Goal: Book appointment/travel/reservation

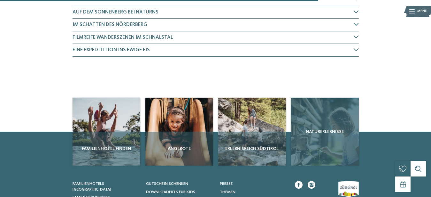
scroll to position [391, 0]
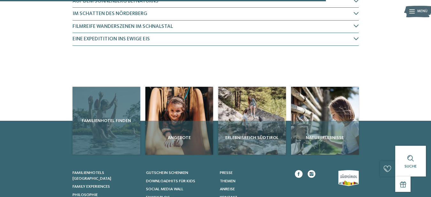
click at [95, 128] on div "Familienhotel finden" at bounding box center [107, 121] width 68 height 68
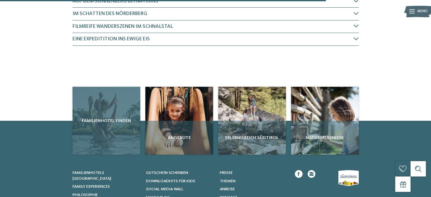
click at [103, 117] on span "Familienhotel finden" at bounding box center [106, 120] width 63 height 6
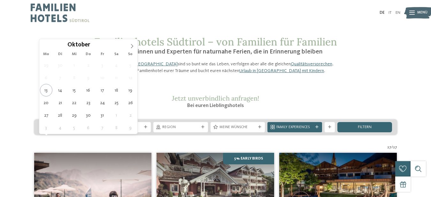
click at [81, 130] on span "Anreise" at bounding box center [66, 127] width 37 height 5
type div "14.10.2025"
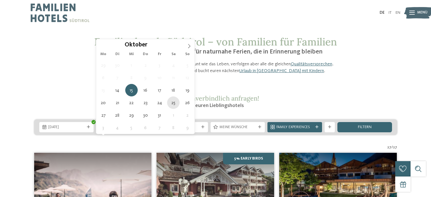
type div "25.10.2025"
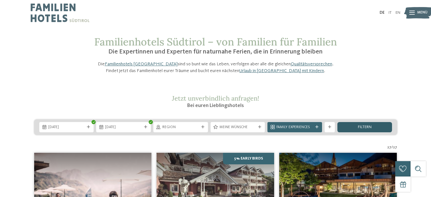
click at [348, 132] on div "filtern" at bounding box center [365, 127] width 55 height 10
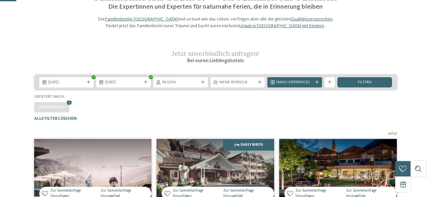
scroll to position [54, 0]
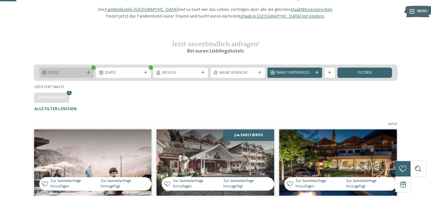
click at [80, 75] on span "14.10.2025" at bounding box center [66, 72] width 37 height 5
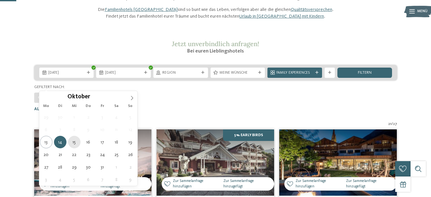
type div "15.10.2025"
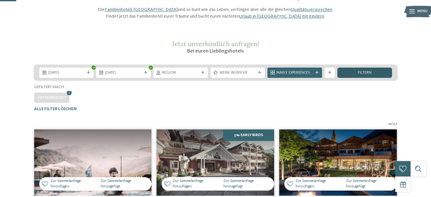
click at [358, 78] on div "filtern" at bounding box center [365, 72] width 55 height 10
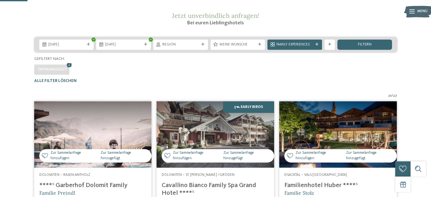
scroll to position [82, 0]
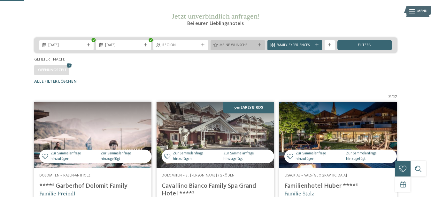
click at [226, 48] on span "Meine Wünsche" at bounding box center [238, 45] width 37 height 5
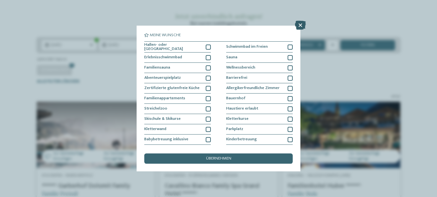
click at [301, 24] on icon at bounding box center [300, 25] width 11 height 9
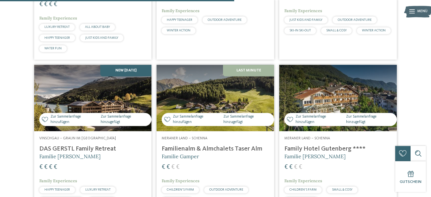
scroll to position [789, 0]
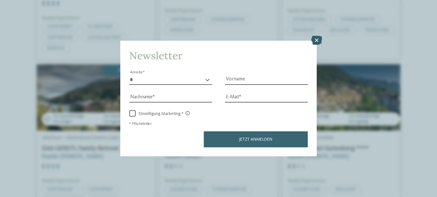
click at [313, 40] on icon at bounding box center [316, 40] width 11 height 9
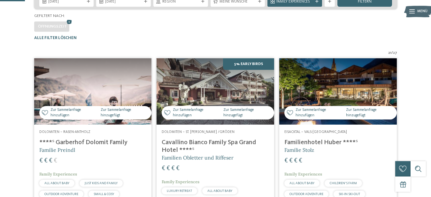
scroll to position [0, 0]
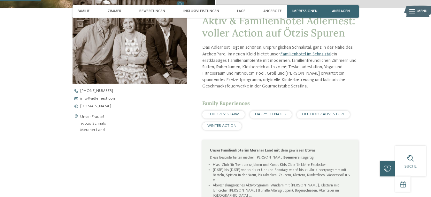
scroll to position [239, 0]
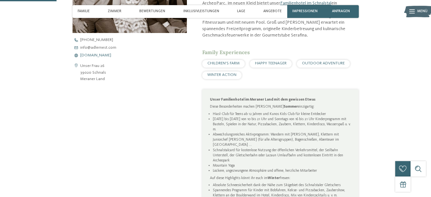
click at [103, 56] on span "www.adlernest.com" at bounding box center [95, 55] width 31 height 4
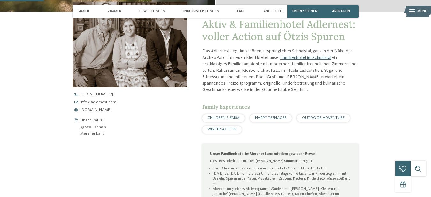
scroll to position [120, 0]
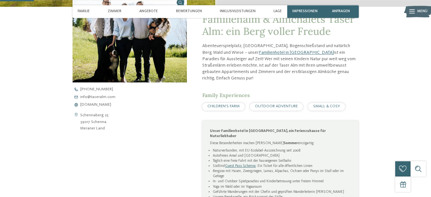
scroll to position [206, 0]
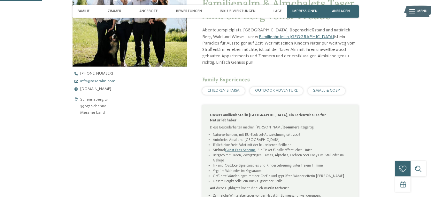
click at [102, 88] on span "www.taseralm.com" at bounding box center [95, 89] width 31 height 4
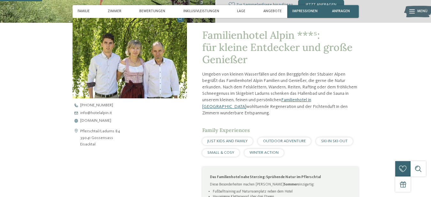
scroll to position [174, 0]
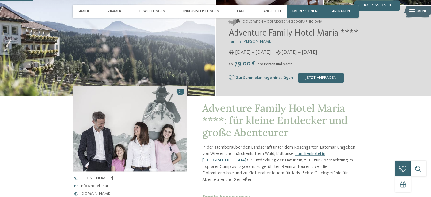
scroll to position [152, 0]
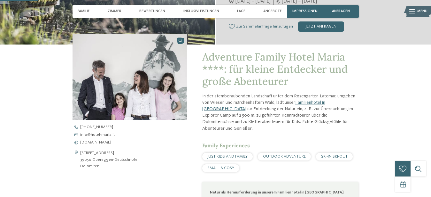
click at [98, 140] on div "+39 0471 615 772 info@ no-spam. hotel-maria. no-spam. it www.hotel-maria.it" at bounding box center [135, 135] width 124 height 20
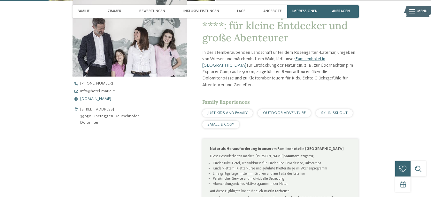
click at [105, 99] on span "www.hotel-maria.it" at bounding box center [95, 99] width 31 height 4
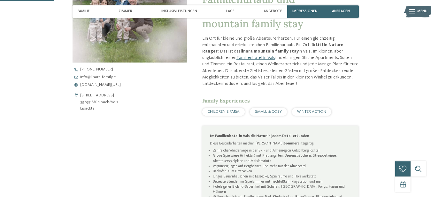
scroll to position [217, 0]
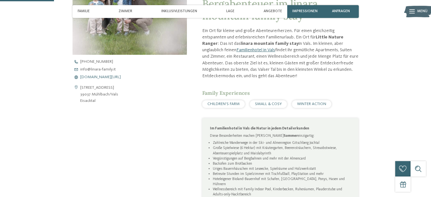
click at [107, 78] on span "[DOMAIN_NAME][URL]" at bounding box center [100, 77] width 41 height 4
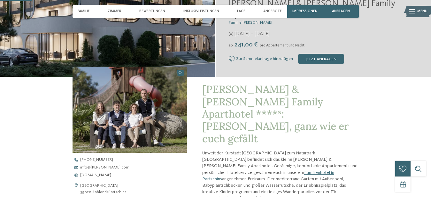
scroll to position [174, 0]
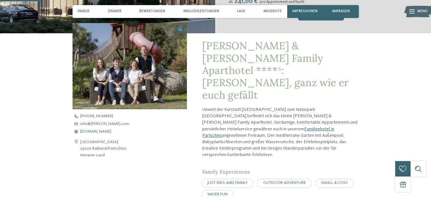
click at [100, 130] on span "[DOMAIN_NAME]" at bounding box center [95, 132] width 31 height 4
